Goal: Task Accomplishment & Management: Use online tool/utility

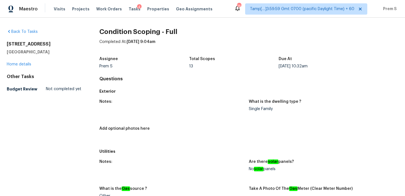
click at [137, 8] on div "4" at bounding box center [139, 7] width 5 height 6
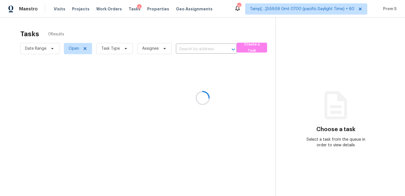
click at [115, 52] on div at bounding box center [202, 98] width 405 height 196
click at [118, 51] on div at bounding box center [202, 98] width 405 height 196
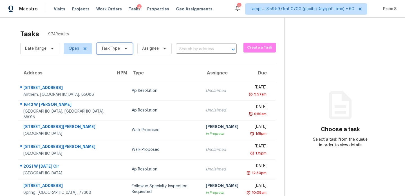
click at [116, 49] on span "Task Type" at bounding box center [110, 49] width 19 height 6
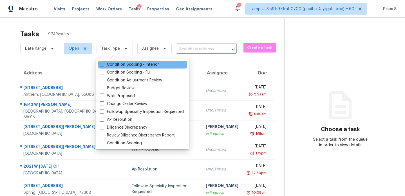
click at [114, 65] on label "Condition Scoping - Interior" at bounding box center [129, 65] width 59 height 6
click at [103, 65] on input "Condition Scoping - Interior" at bounding box center [102, 64] width 4 height 4
checkbox input "true"
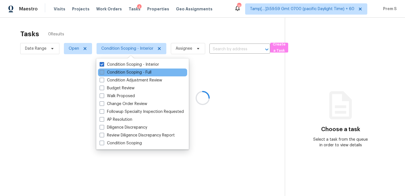
click at [108, 73] on label "Condition Scoping - Full" at bounding box center [126, 73] width 52 height 6
click at [103, 73] on input "Condition Scoping - Full" at bounding box center [102, 72] width 4 height 4
checkbox input "true"
